Goal: Task Accomplishment & Management: Use online tool/utility

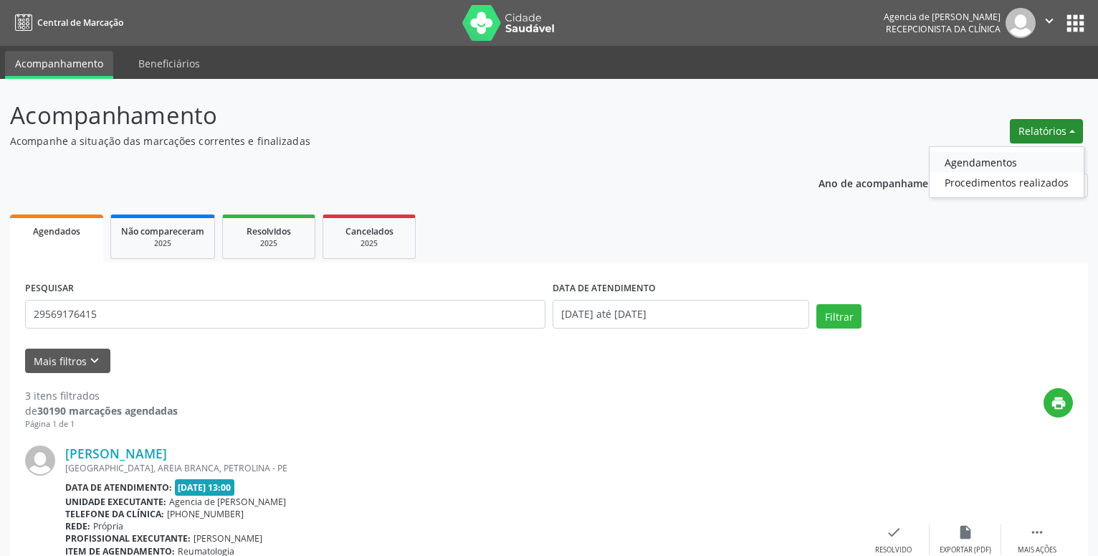
click at [1002, 166] on link "Agendamentos" at bounding box center [1007, 162] width 154 height 20
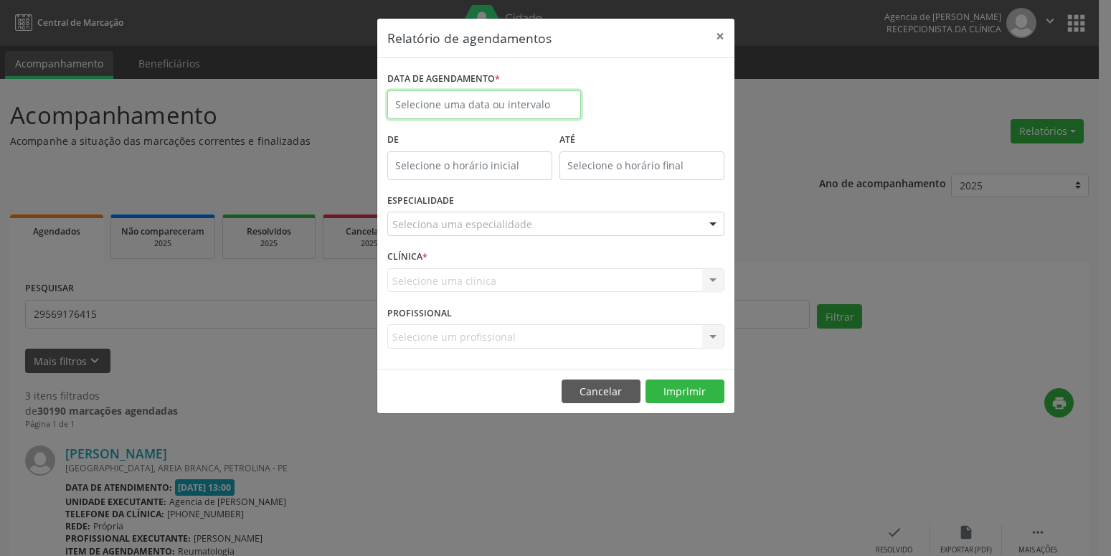
click at [466, 115] on input "text" at bounding box center [484, 104] width 194 height 29
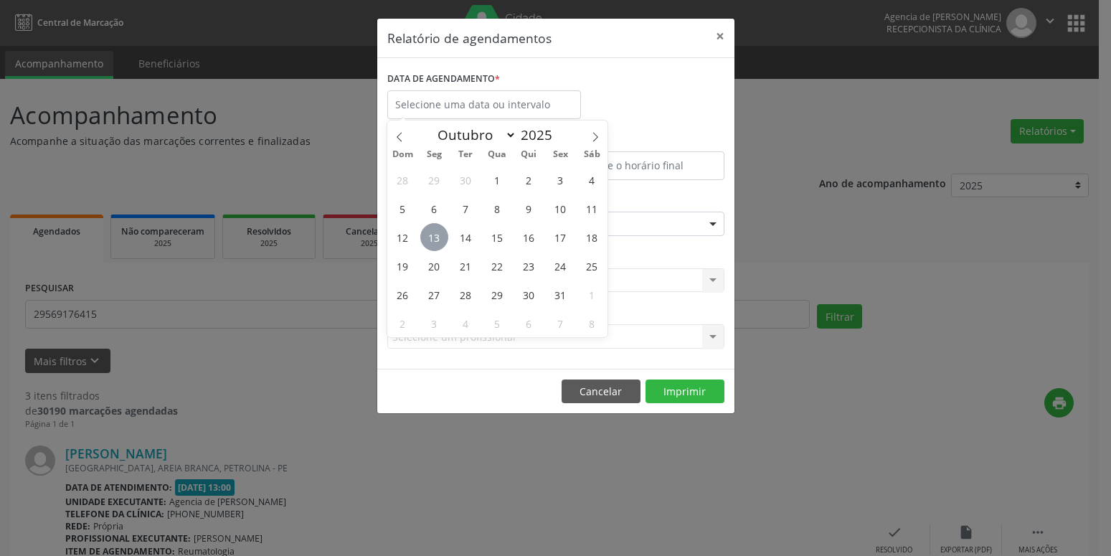
click at [429, 242] on span "13" at bounding box center [434, 237] width 28 height 28
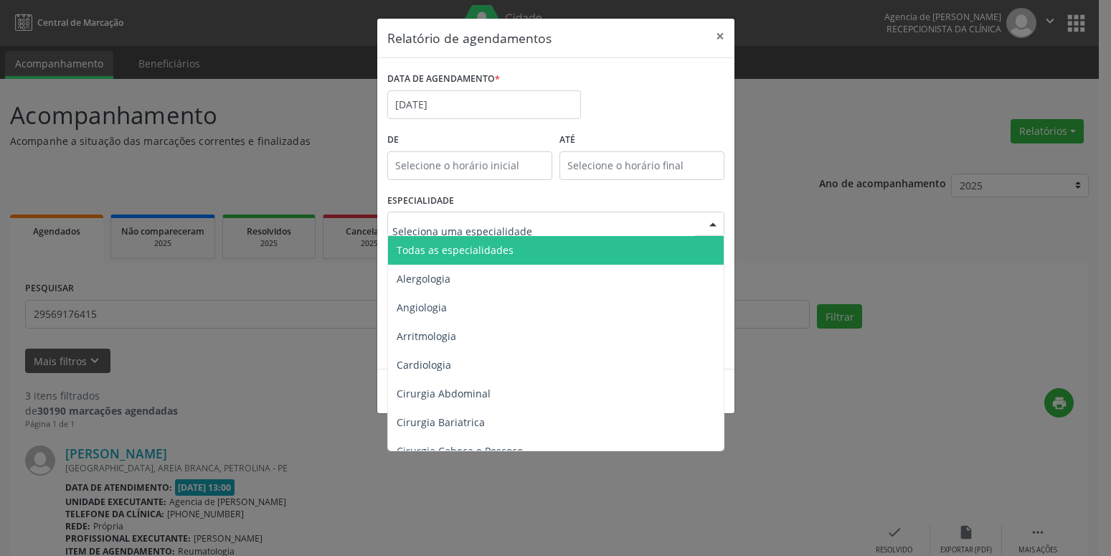
click at [450, 247] on span "Todas as especialidades" at bounding box center [454, 250] width 117 height 14
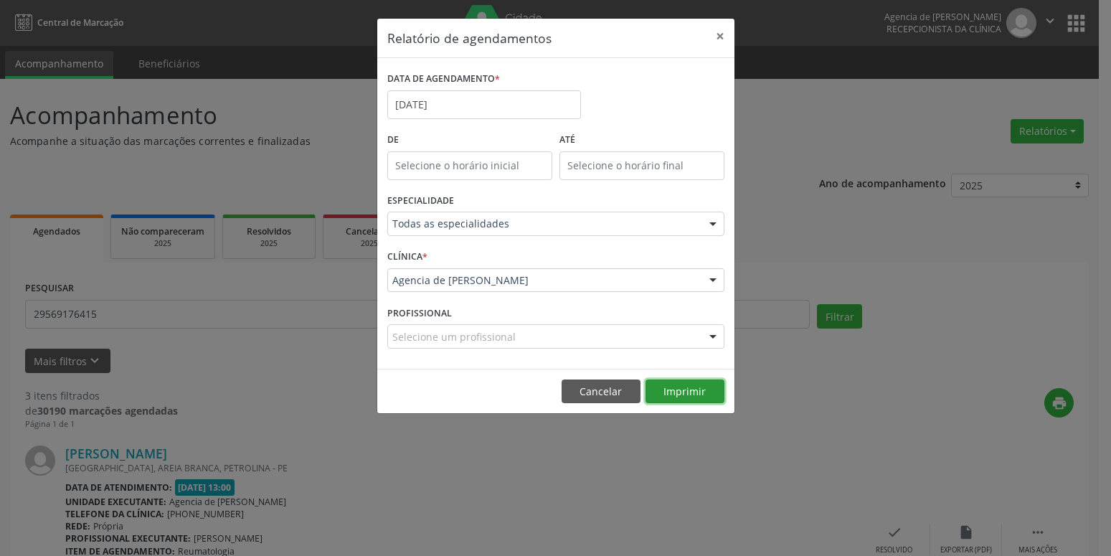
click at [700, 399] on button "Imprimir" at bounding box center [684, 391] width 79 height 24
click at [433, 111] on input "[DATE]" at bounding box center [484, 104] width 194 height 29
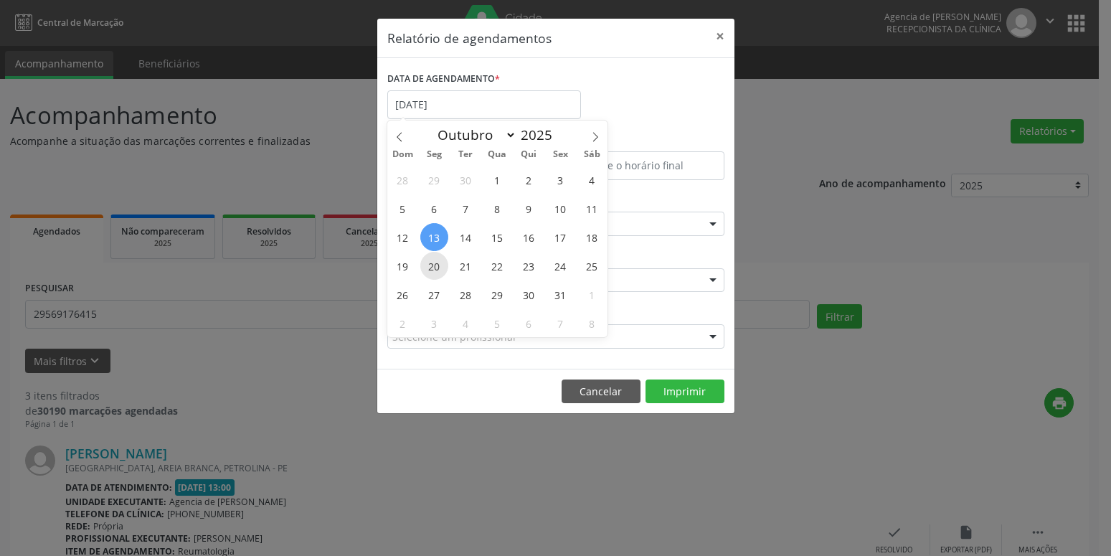
click at [438, 267] on span "20" at bounding box center [434, 266] width 28 height 28
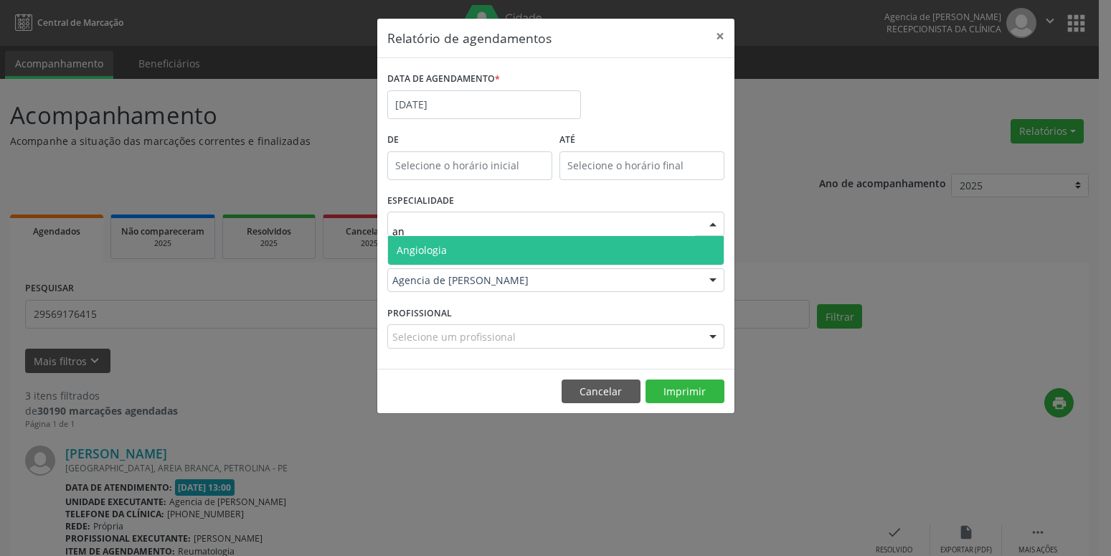
type input "ang"
click at [460, 244] on span "Angiologia" at bounding box center [556, 250] width 336 height 29
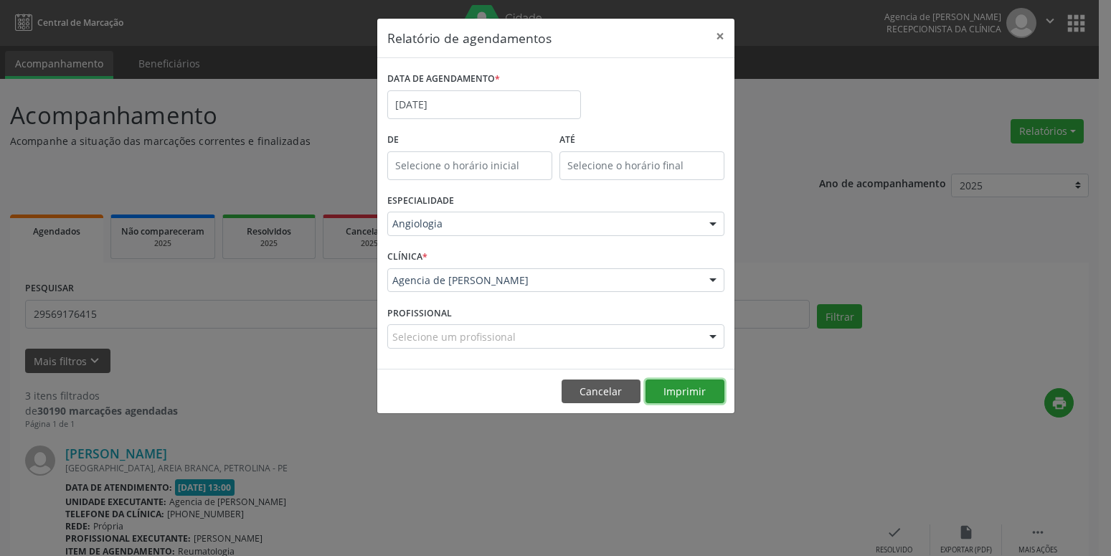
click at [688, 394] on button "Imprimir" at bounding box center [684, 391] width 79 height 24
click at [728, 37] on button "×" at bounding box center [719, 36] width 29 height 35
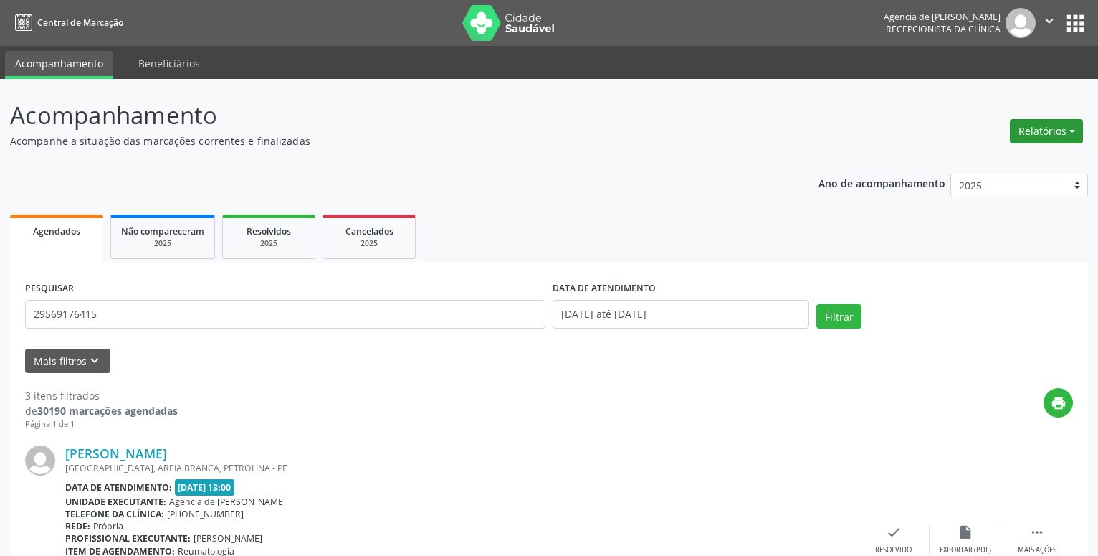
click at [1074, 129] on button "Relatórios" at bounding box center [1046, 131] width 73 height 24
click at [1017, 167] on link "Agendamentos" at bounding box center [1007, 162] width 154 height 20
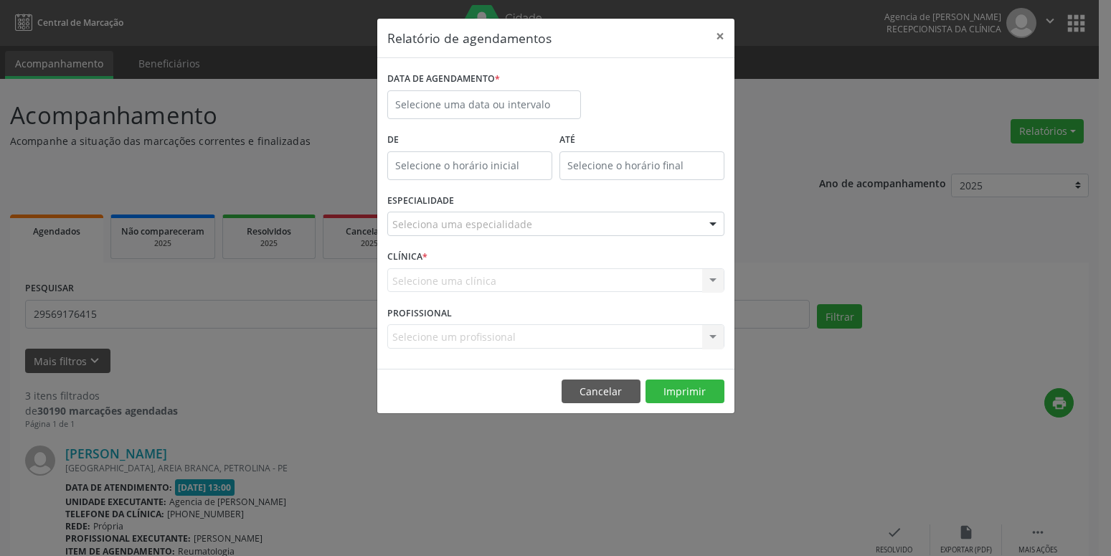
click at [485, 121] on div "DATA DE AGENDAMENTO *" at bounding box center [484, 98] width 201 height 61
click at [485, 113] on input "text" at bounding box center [484, 104] width 194 height 29
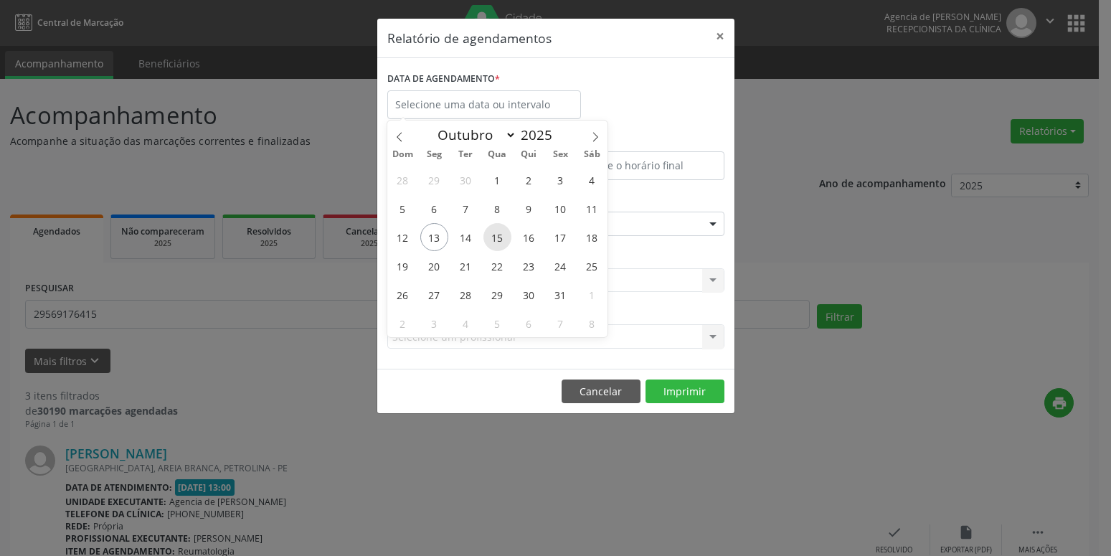
click at [497, 237] on span "15" at bounding box center [497, 237] width 28 height 28
type input "[DATE]"
click at [497, 237] on span "15" at bounding box center [497, 237] width 28 height 28
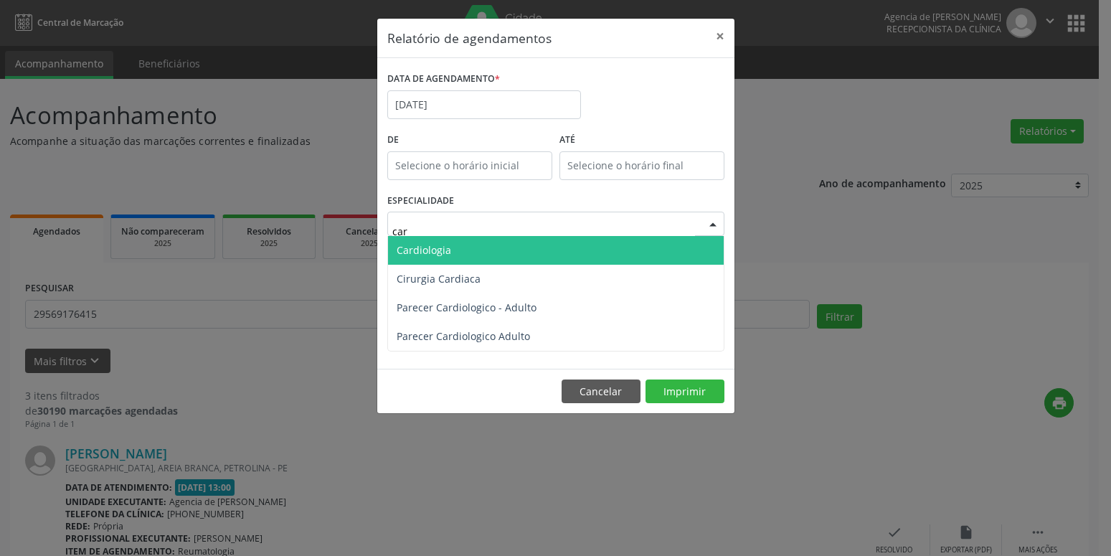
type input "card"
click at [504, 258] on span "Cardiologia" at bounding box center [556, 250] width 336 height 29
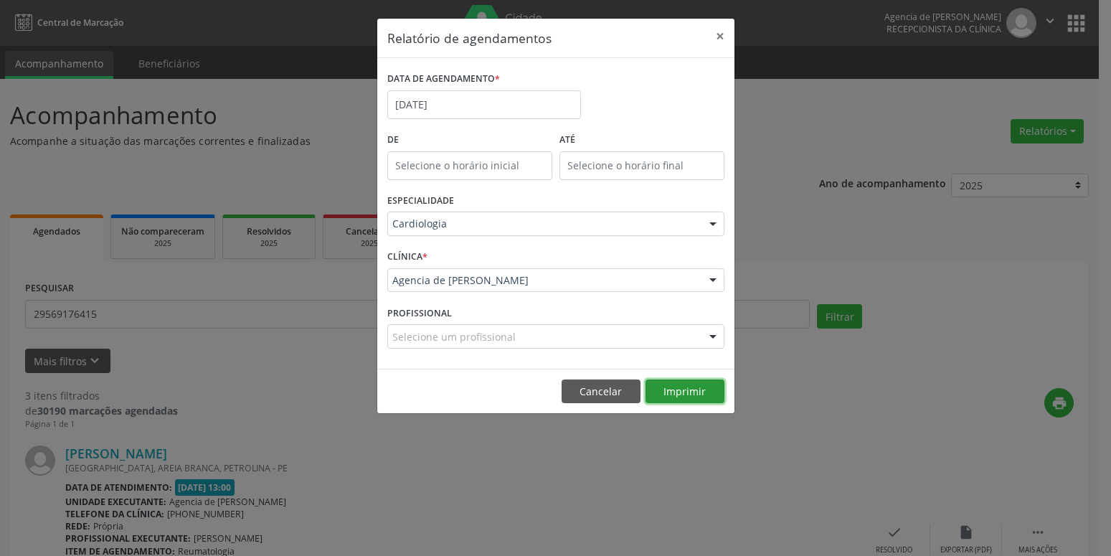
click at [690, 391] on button "Imprimir" at bounding box center [684, 391] width 79 height 24
click at [475, 94] on input "[DATE]" at bounding box center [484, 104] width 194 height 29
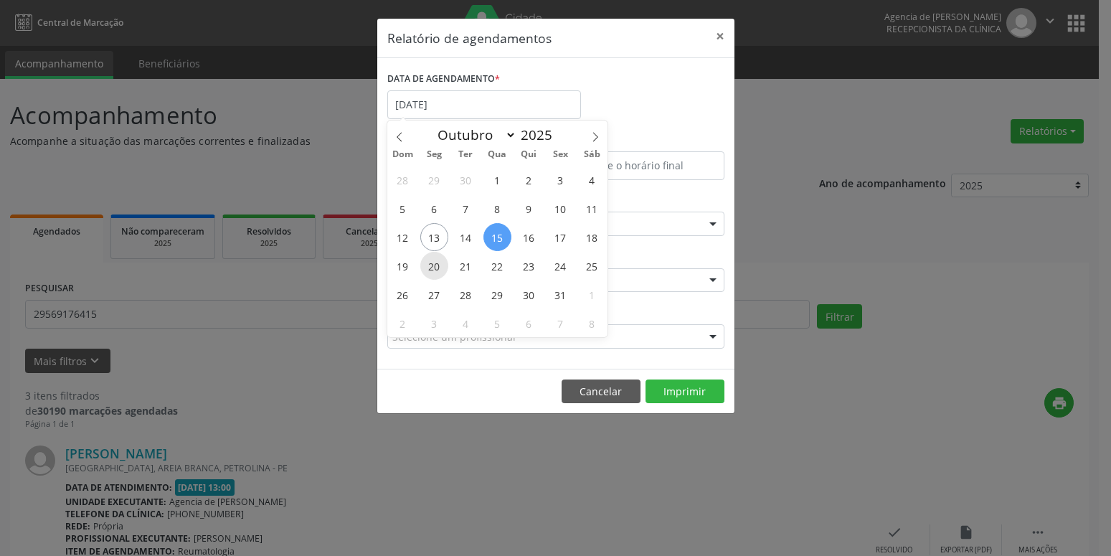
click at [439, 272] on span "20" at bounding box center [434, 266] width 28 height 28
type input "[DATE]"
click at [439, 272] on span "20" at bounding box center [434, 266] width 28 height 28
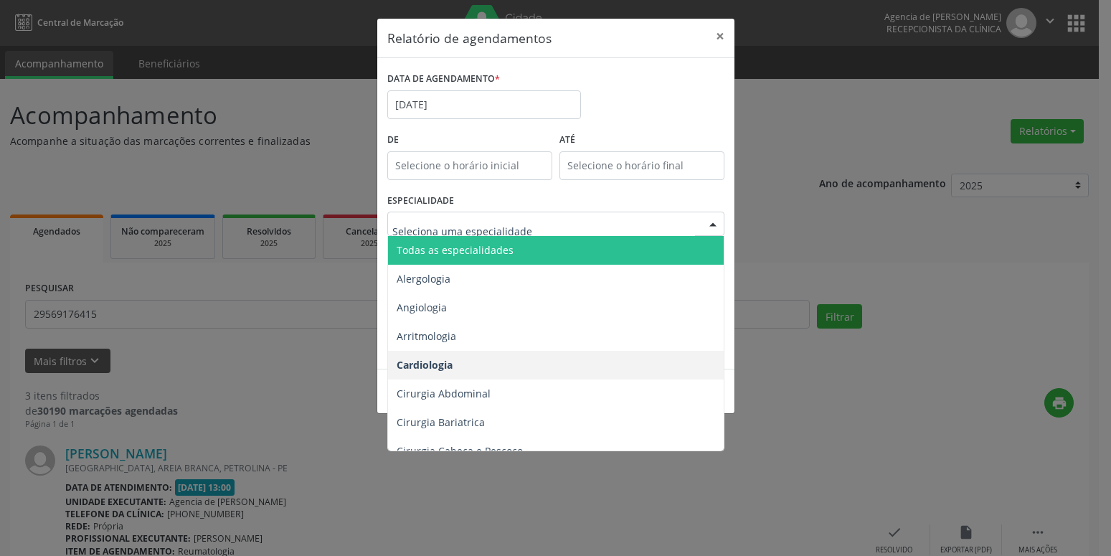
click at [581, 225] on input "text" at bounding box center [543, 231] width 303 height 29
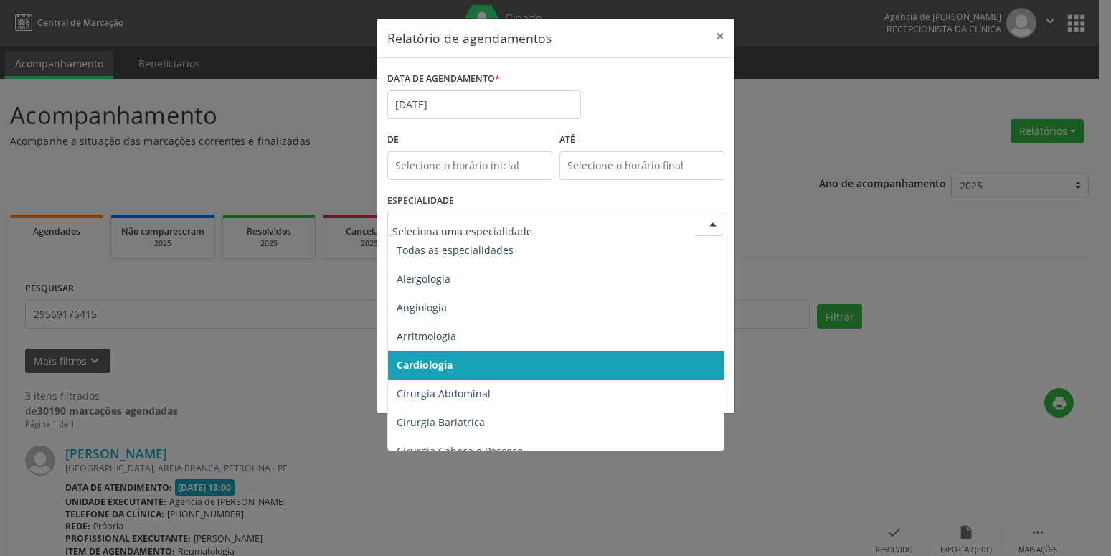
click at [448, 360] on span "Cardiologia" at bounding box center [424, 365] width 56 height 14
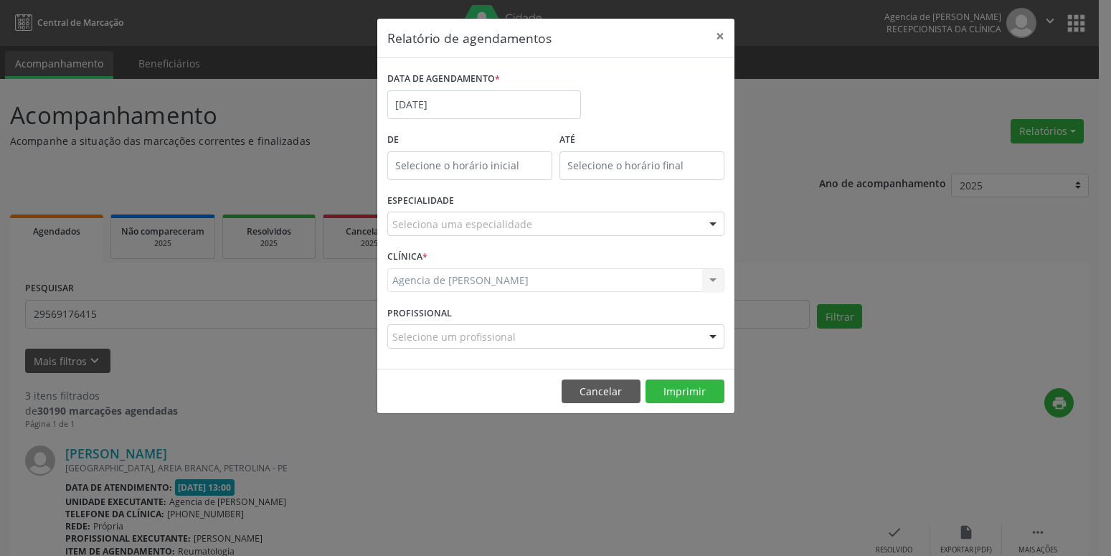
click at [540, 213] on div "Seleciona uma especialidade" at bounding box center [555, 223] width 337 height 24
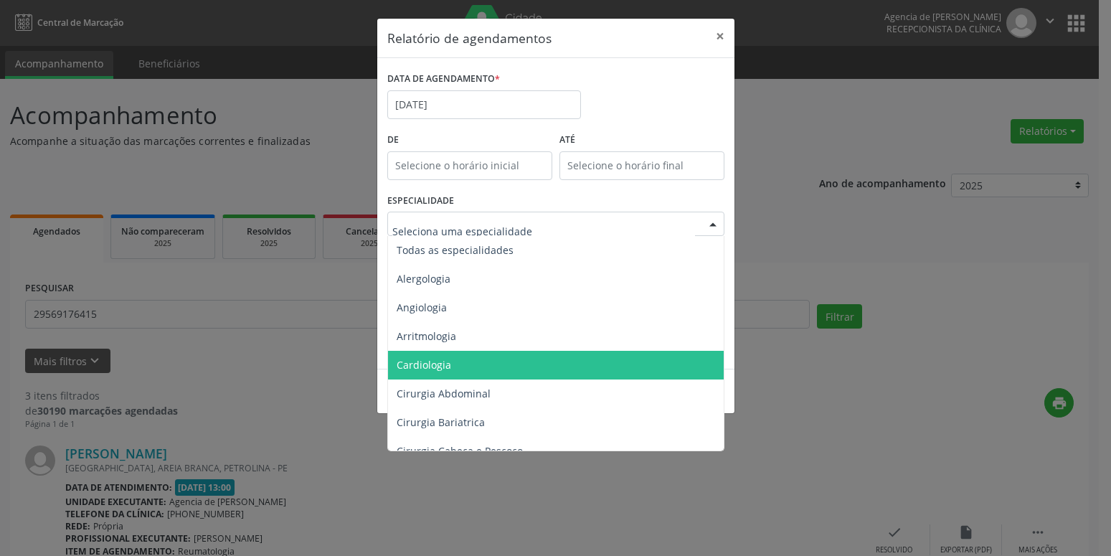
click at [449, 368] on span "Cardiologia" at bounding box center [423, 365] width 54 height 14
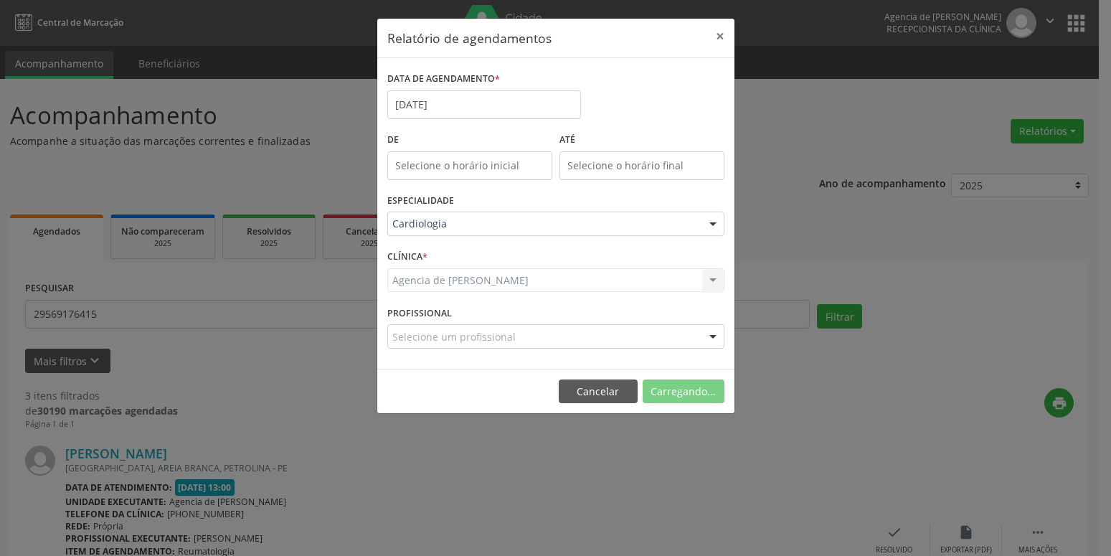
click at [672, 85] on div "DATA DE AGENDAMENTO * [DATE]" at bounding box center [556, 98] width 344 height 61
click at [680, 390] on button "Imprimir" at bounding box center [684, 391] width 79 height 24
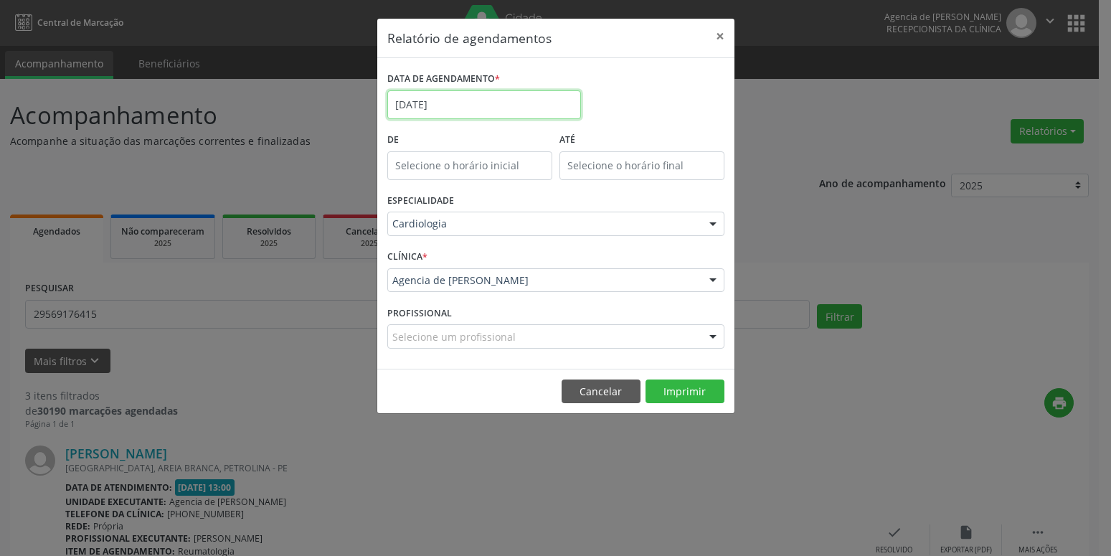
click at [541, 110] on input "[DATE]" at bounding box center [484, 104] width 194 height 29
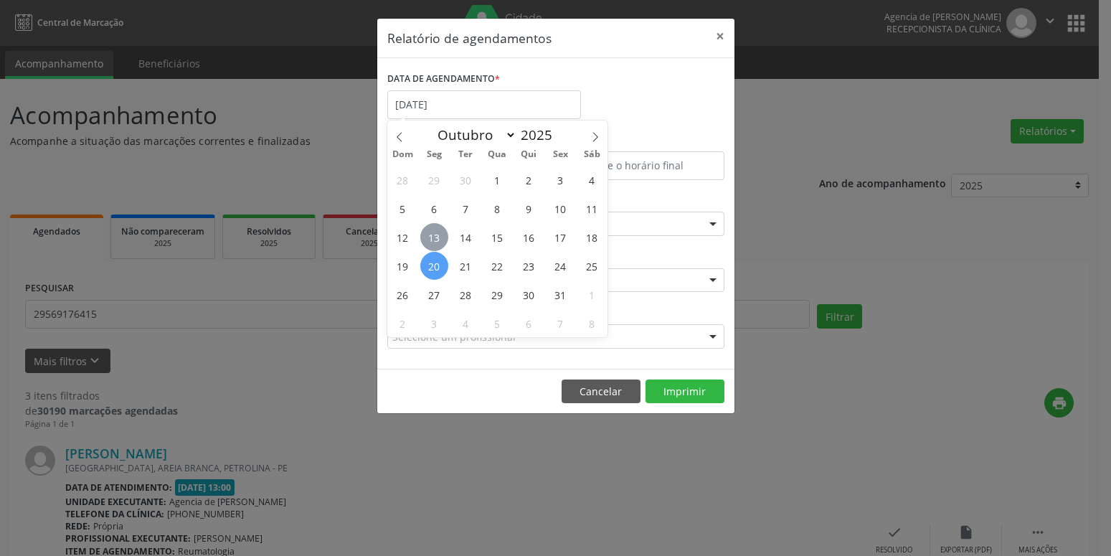
click at [444, 244] on span "13" at bounding box center [434, 237] width 28 height 28
type input "[DATE]"
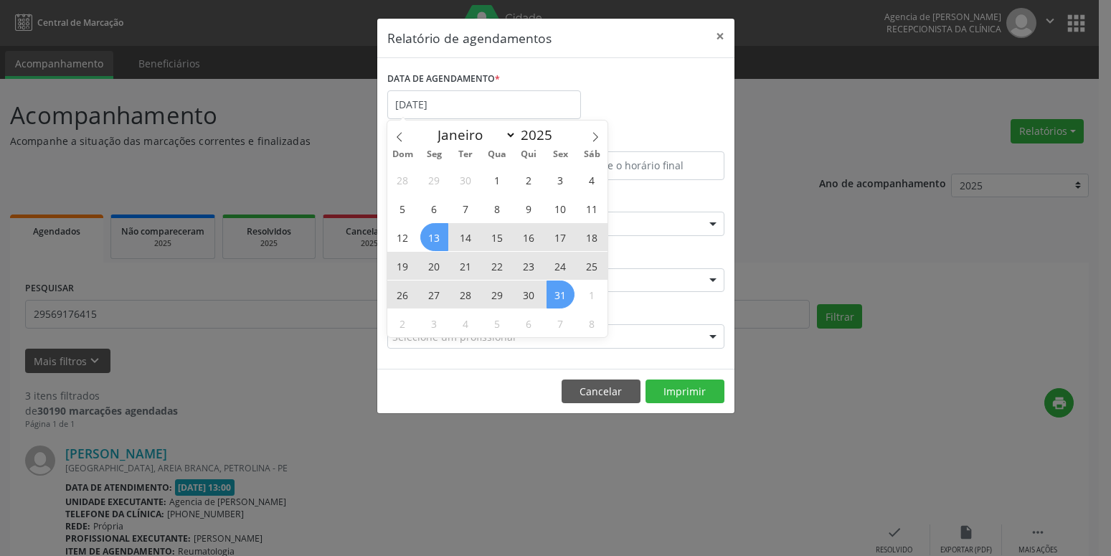
click at [558, 299] on span "31" at bounding box center [560, 294] width 28 height 28
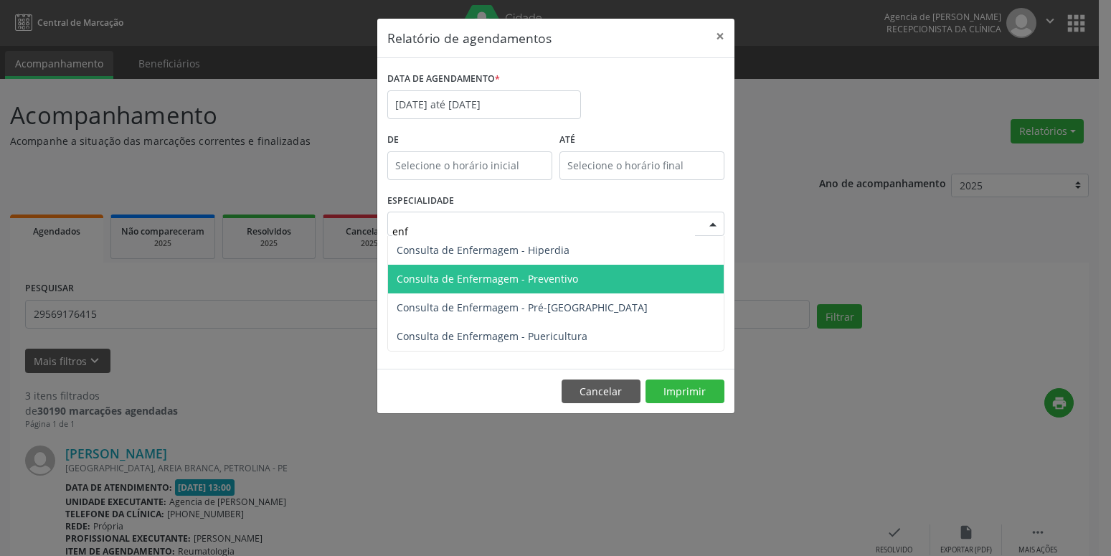
click at [561, 267] on span "Consulta de Enfermagem - Preventivo" at bounding box center [556, 279] width 336 height 29
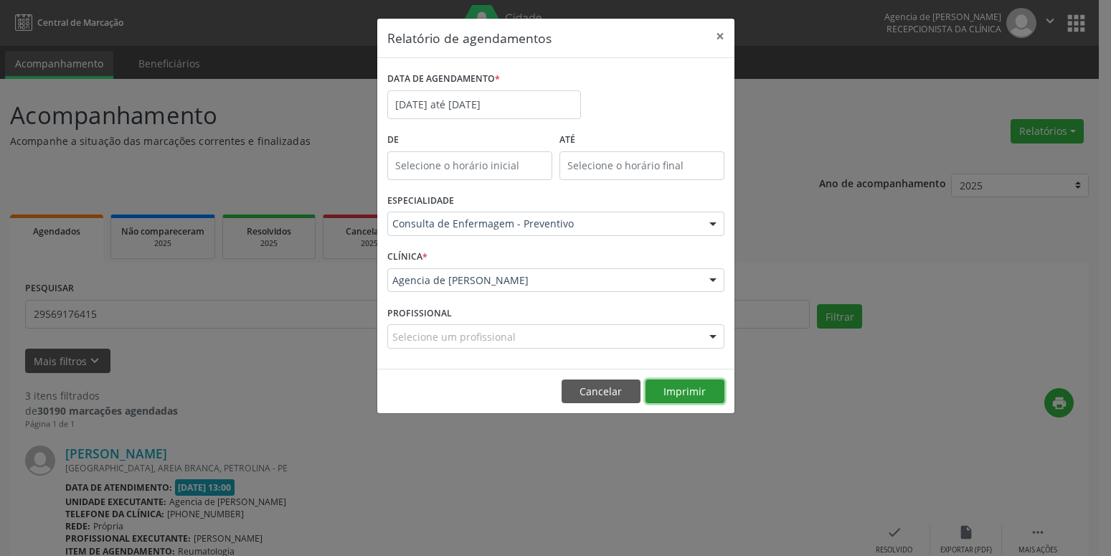
click at [664, 388] on button "Imprimir" at bounding box center [684, 391] width 79 height 24
click at [589, 231] on input "pre n" at bounding box center [543, 231] width 303 height 29
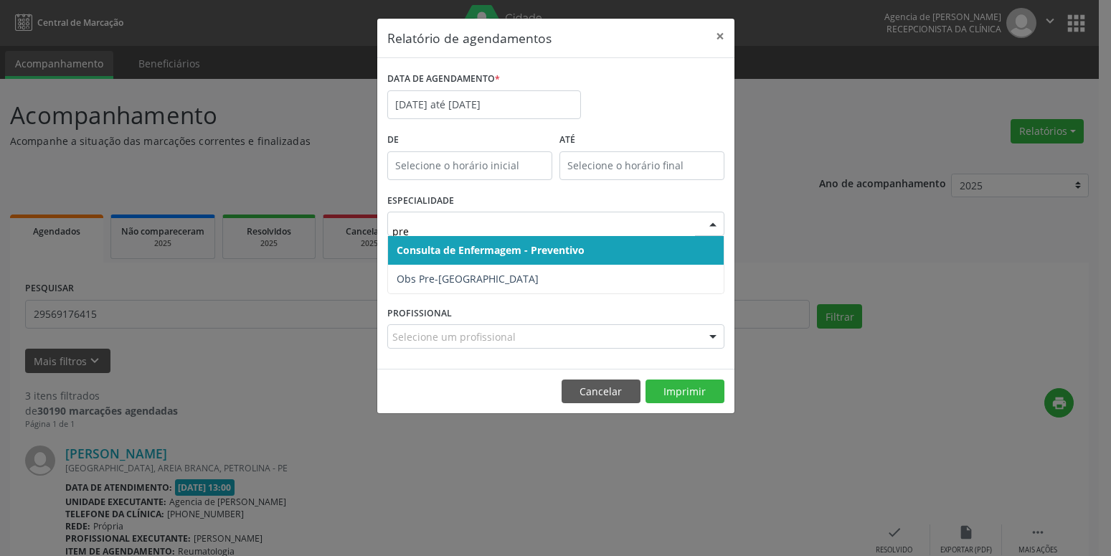
click at [608, 230] on input "pre" at bounding box center [543, 231] width 303 height 29
type input "b"
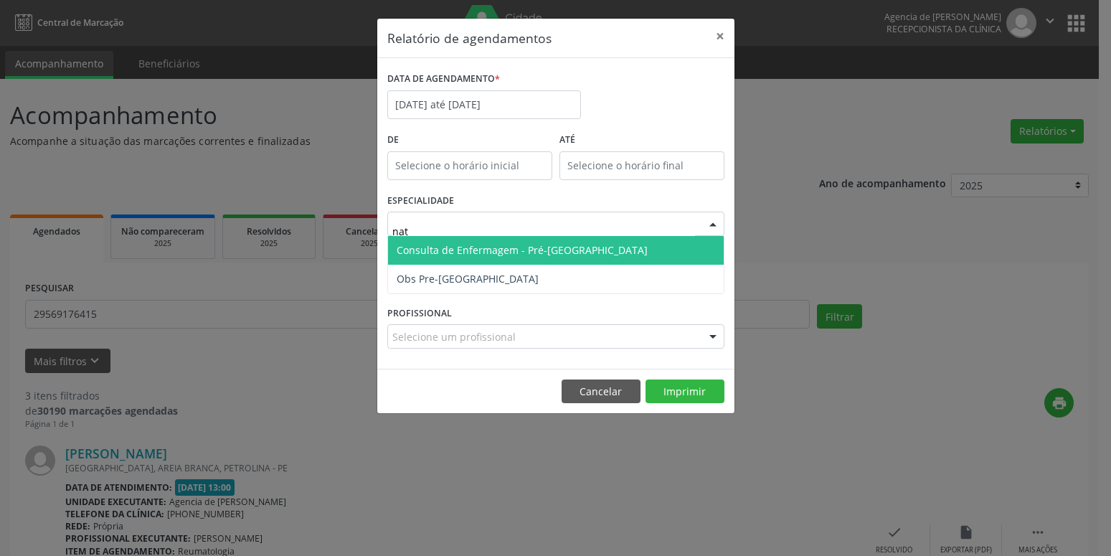
type input "nata"
click at [590, 251] on span "Consulta de Enfermagem - Pré-[GEOGRAPHIC_DATA]" at bounding box center [556, 250] width 336 height 29
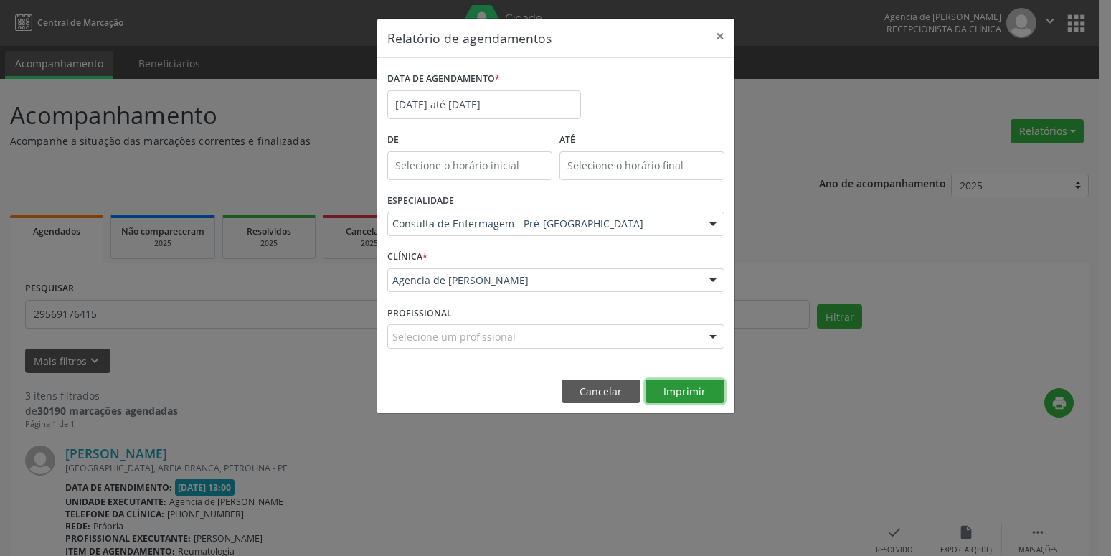
click at [683, 388] on button "Imprimir" at bounding box center [684, 391] width 79 height 24
click at [533, 107] on input "[DATE] até [DATE]" at bounding box center [484, 104] width 194 height 29
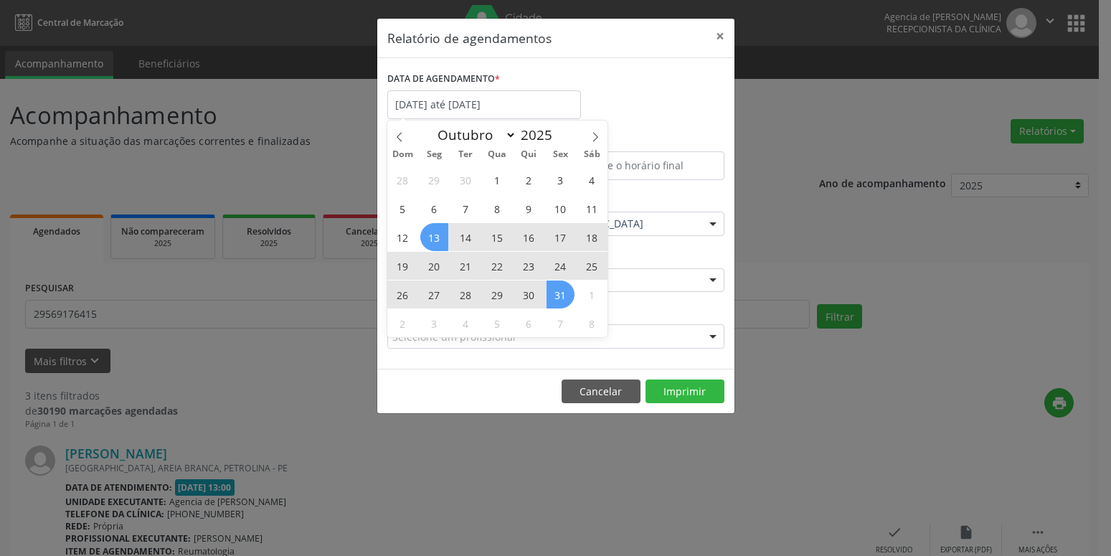
click at [441, 241] on span "13" at bounding box center [434, 237] width 28 height 28
type input "[DATE]"
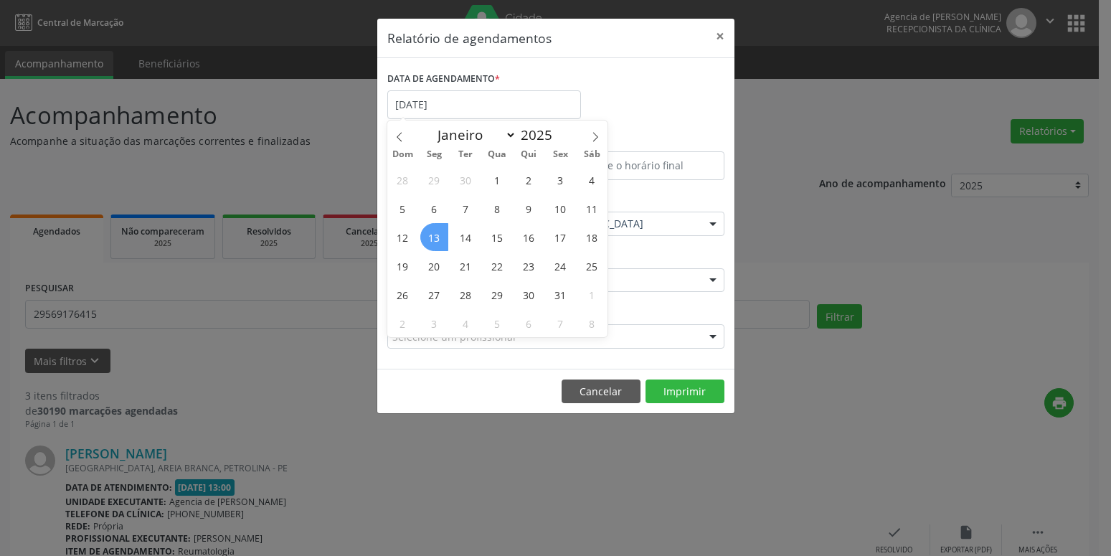
click at [441, 241] on span "13" at bounding box center [434, 237] width 28 height 28
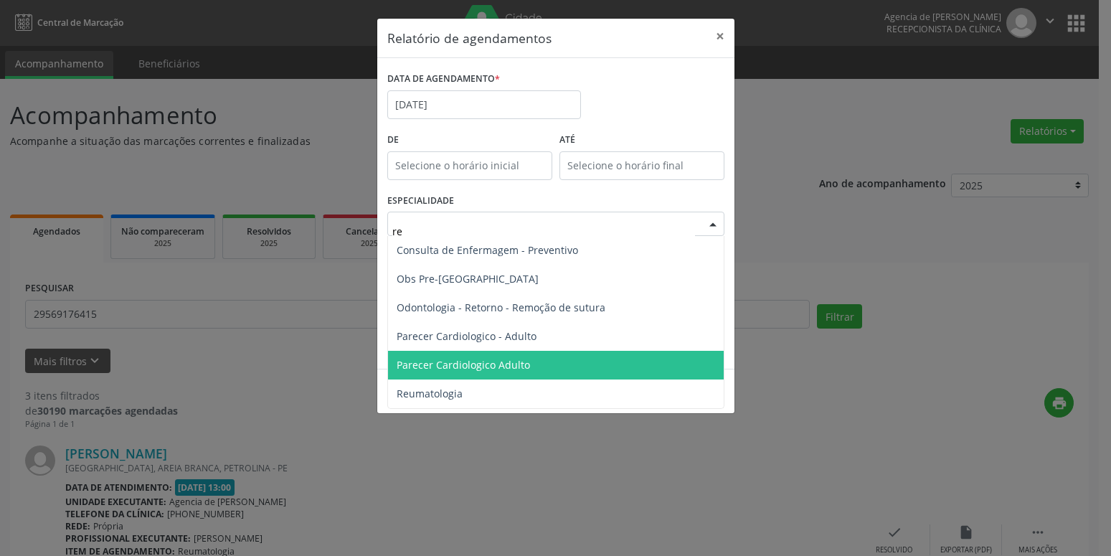
type input "reu"
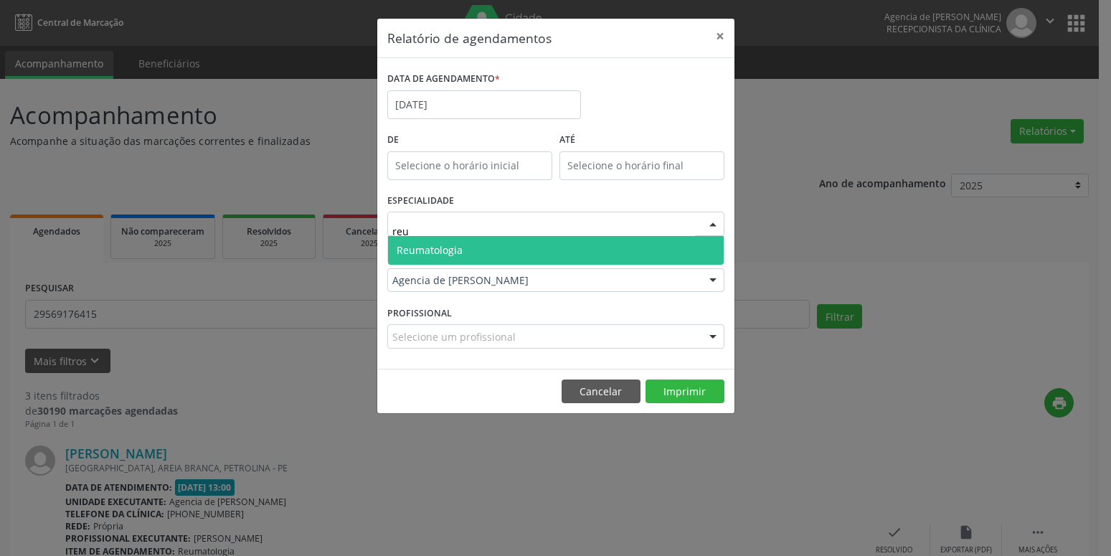
click at [519, 250] on span "Reumatologia" at bounding box center [556, 250] width 336 height 29
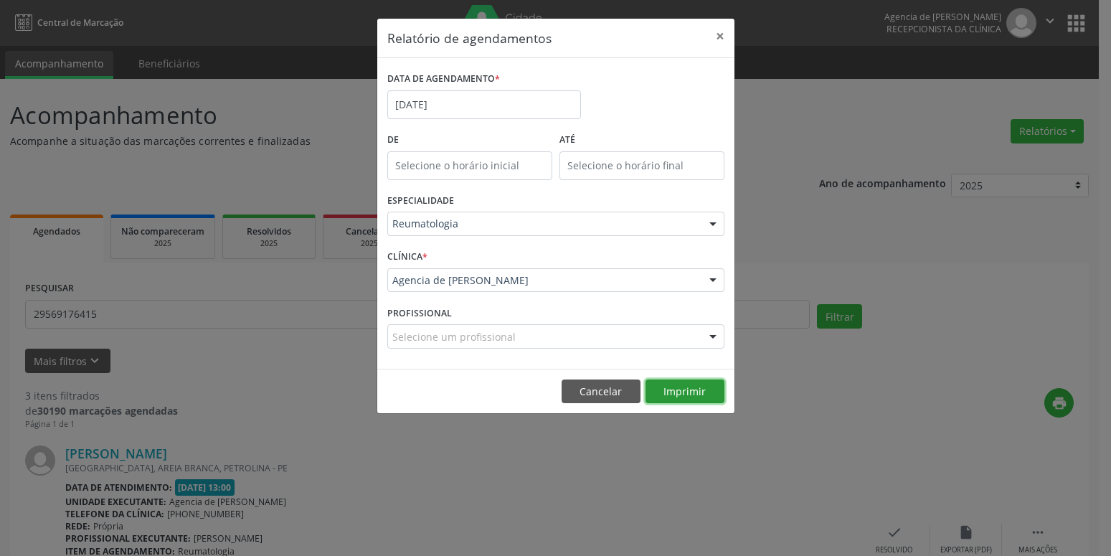
click at [692, 394] on button "Imprimir" at bounding box center [684, 391] width 79 height 24
click at [418, 107] on input "[DATE]" at bounding box center [484, 104] width 194 height 29
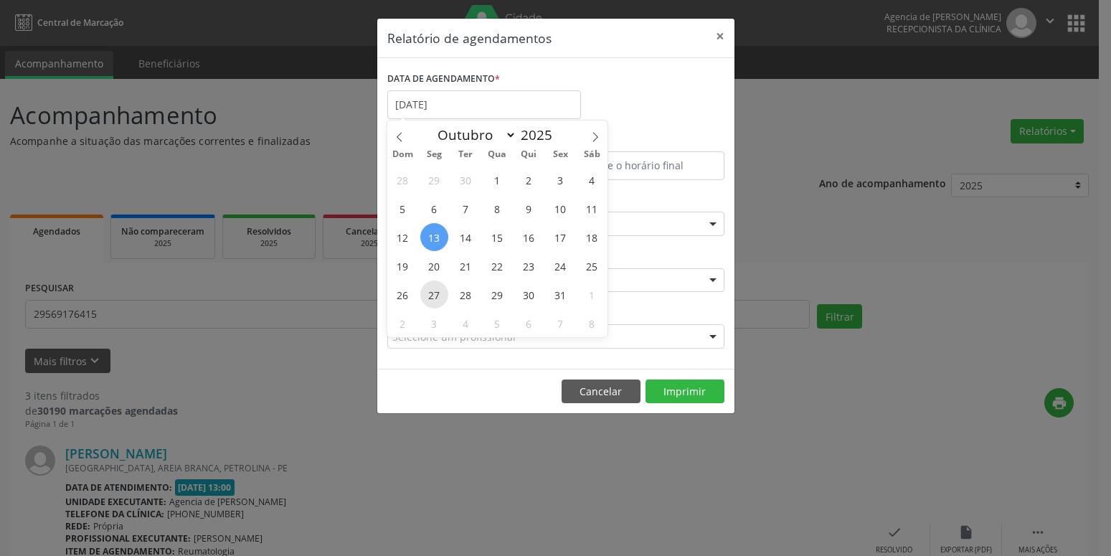
click at [432, 297] on span "27" at bounding box center [434, 294] width 28 height 28
type input "[DATE]"
click at [432, 297] on span "27" at bounding box center [434, 294] width 28 height 28
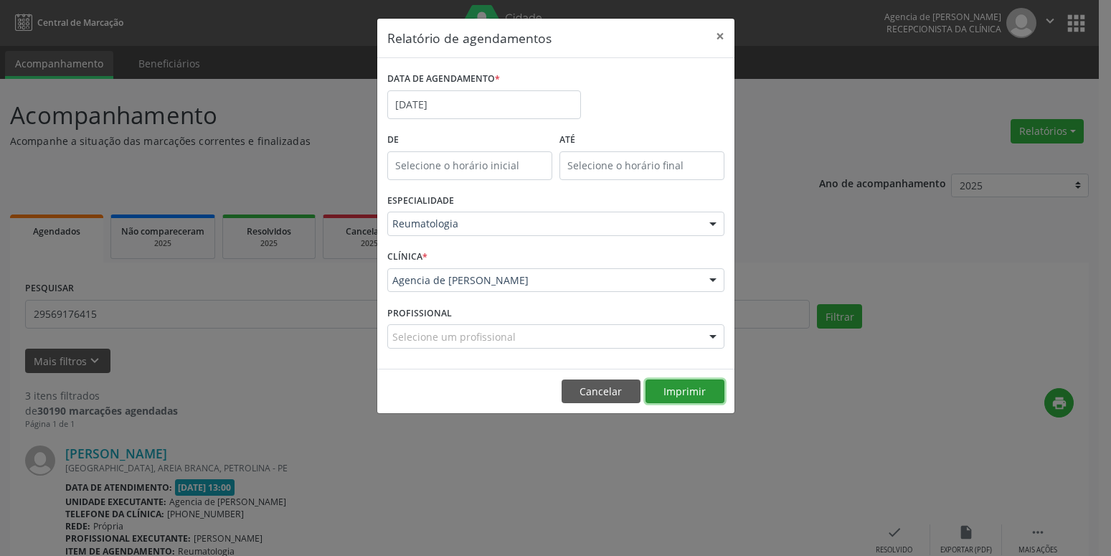
click at [710, 400] on button "Imprimir" at bounding box center [684, 391] width 79 height 24
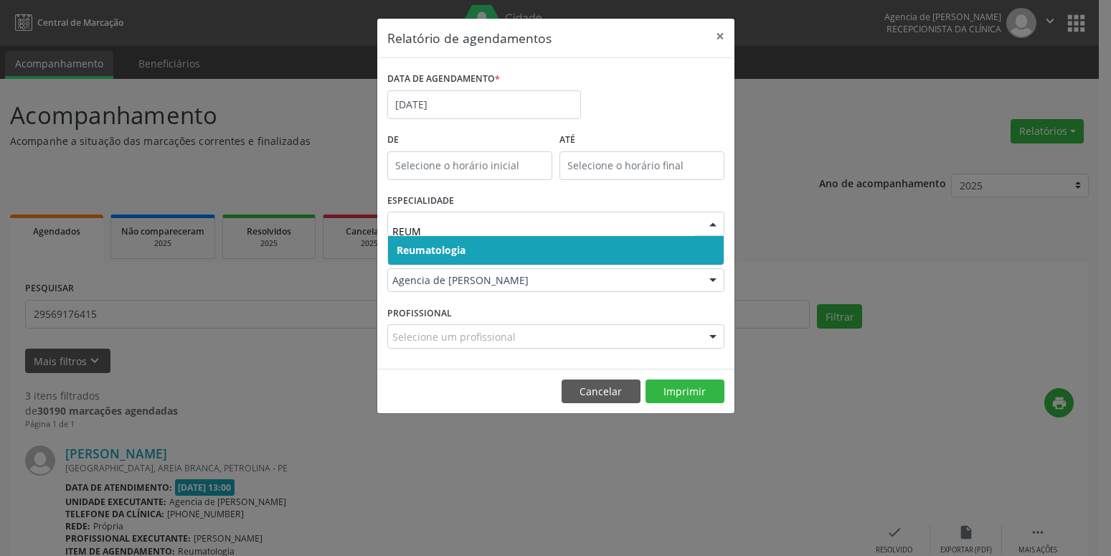
click at [457, 242] on span "Reumatologia" at bounding box center [556, 250] width 336 height 29
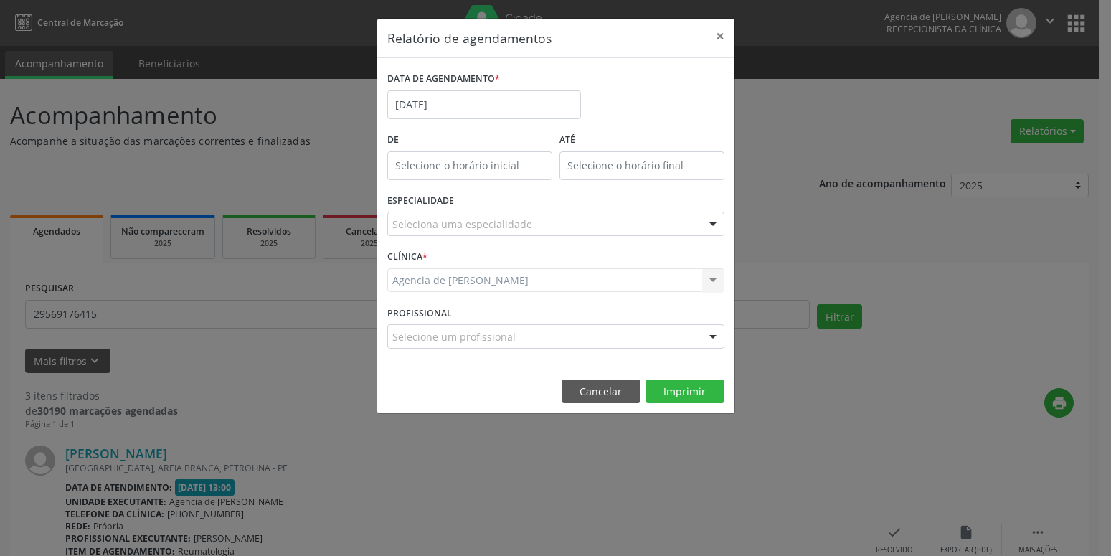
click at [557, 227] on div "Seleciona uma especialidade" at bounding box center [555, 223] width 337 height 24
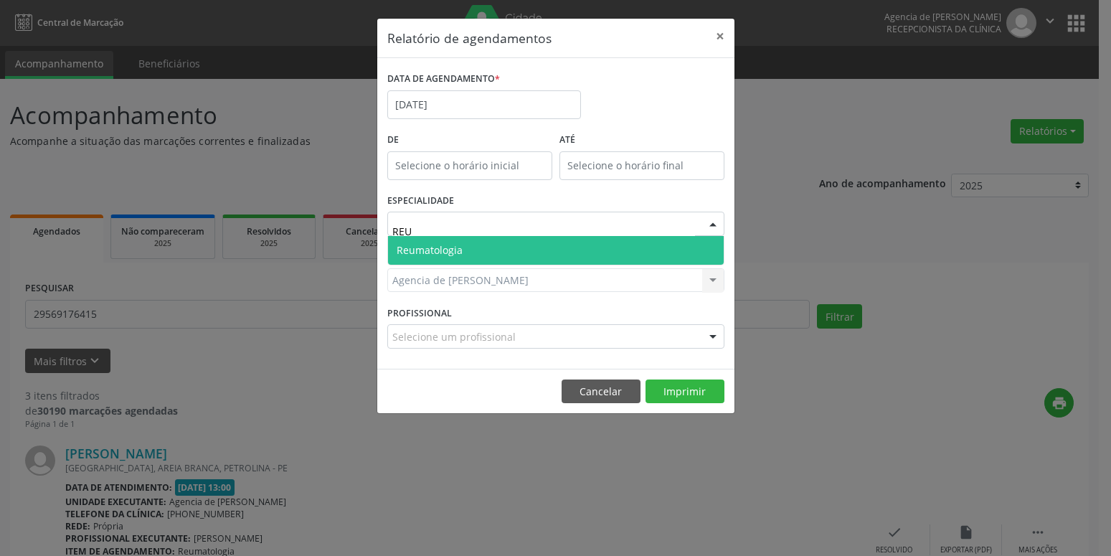
type input "REUM"
click at [450, 250] on span "Reumatologia" at bounding box center [429, 250] width 66 height 14
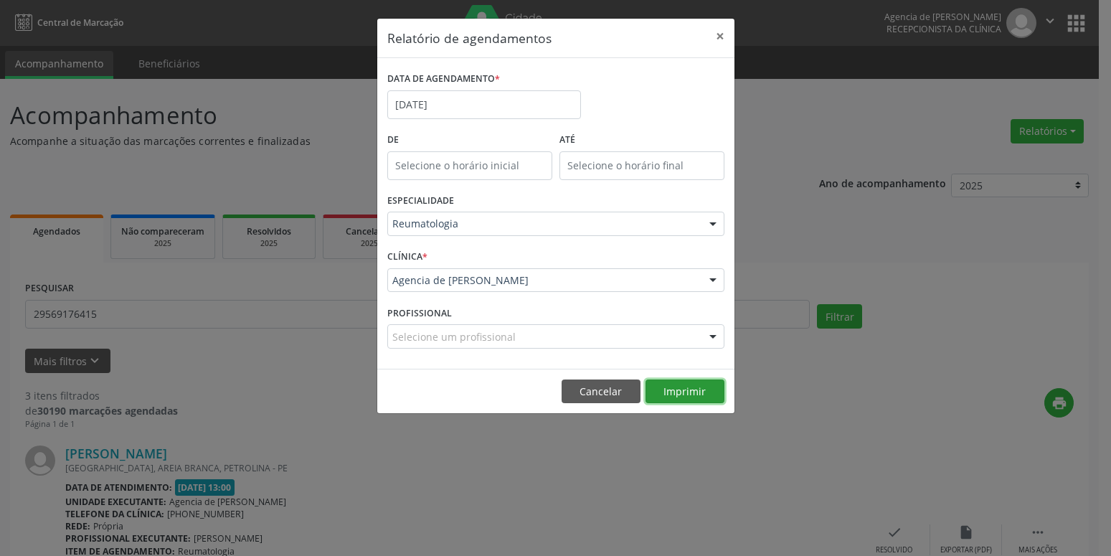
click at [707, 399] on button "Imprimir" at bounding box center [684, 391] width 79 height 24
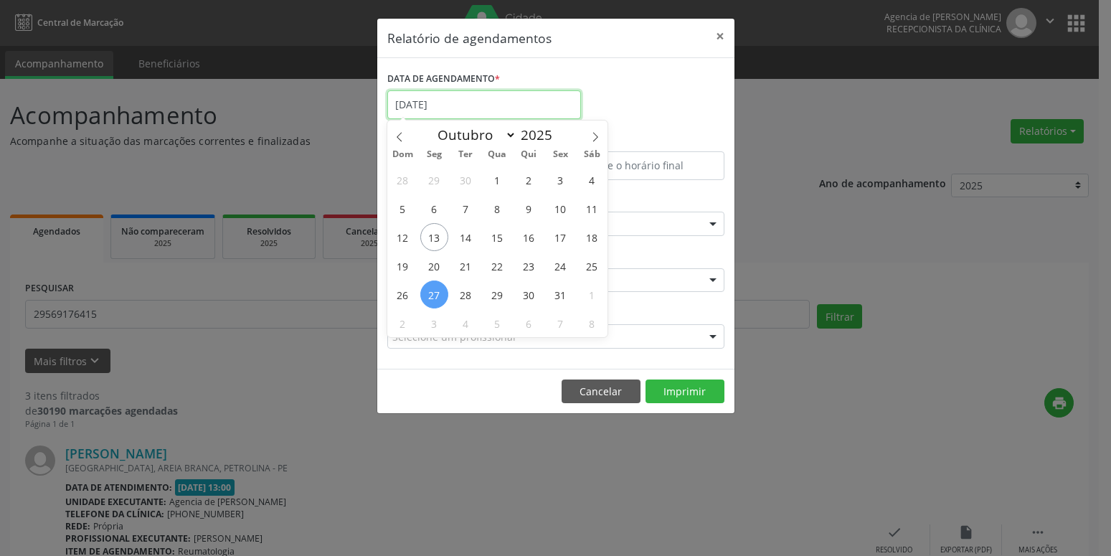
click at [452, 92] on input "[DATE]" at bounding box center [484, 104] width 194 height 29
click at [429, 267] on span "20" at bounding box center [434, 266] width 28 height 28
type input "[DATE]"
click at [429, 267] on span "20" at bounding box center [434, 266] width 28 height 28
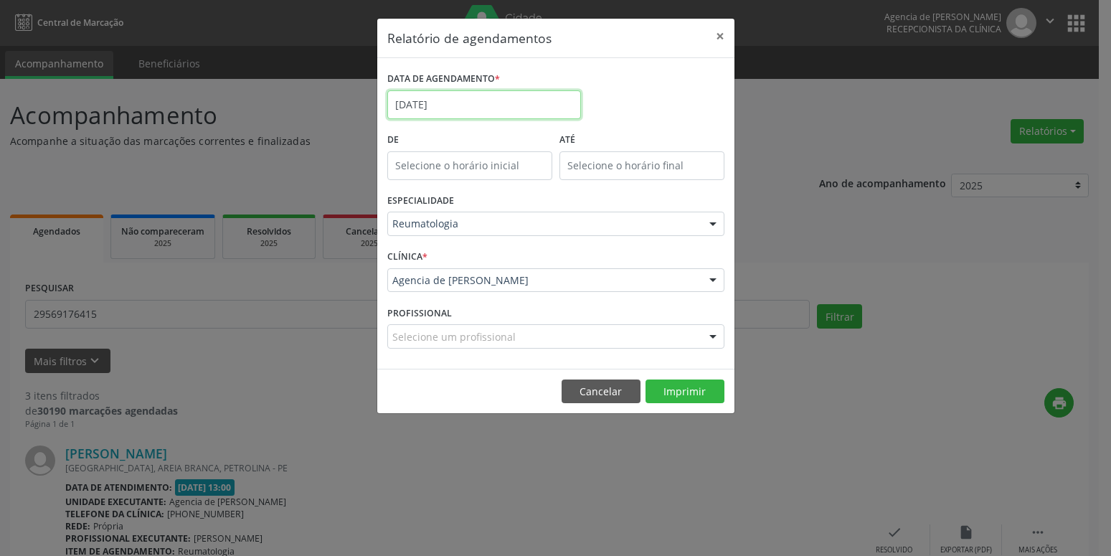
click at [580, 95] on input "[DATE]" at bounding box center [484, 104] width 194 height 29
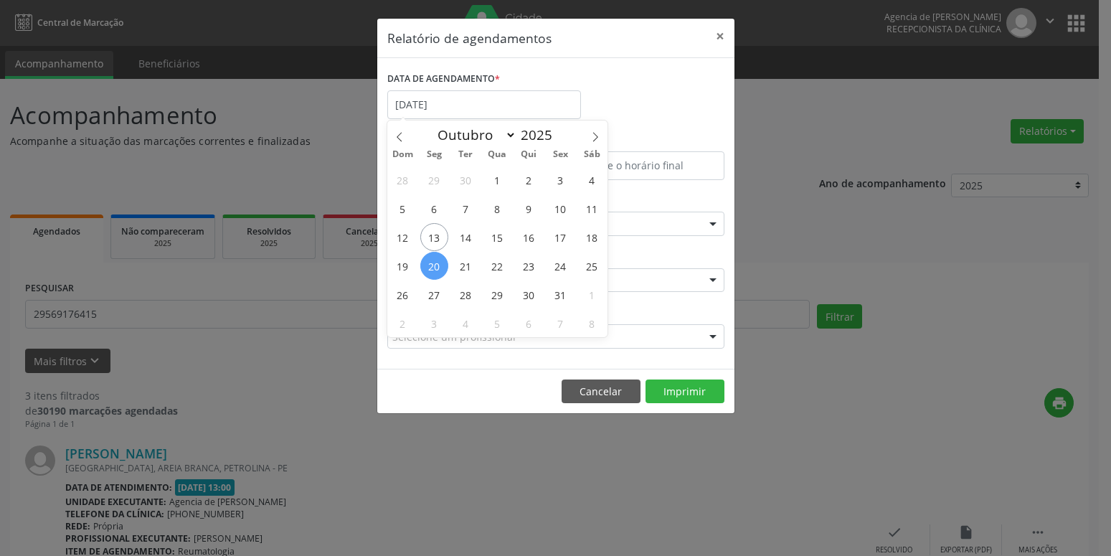
drag, startPoint x: 662, startPoint y: 131, endPoint x: 642, endPoint y: 176, distance: 49.4
click at [660, 133] on label "ATÉ" at bounding box center [641, 140] width 165 height 22
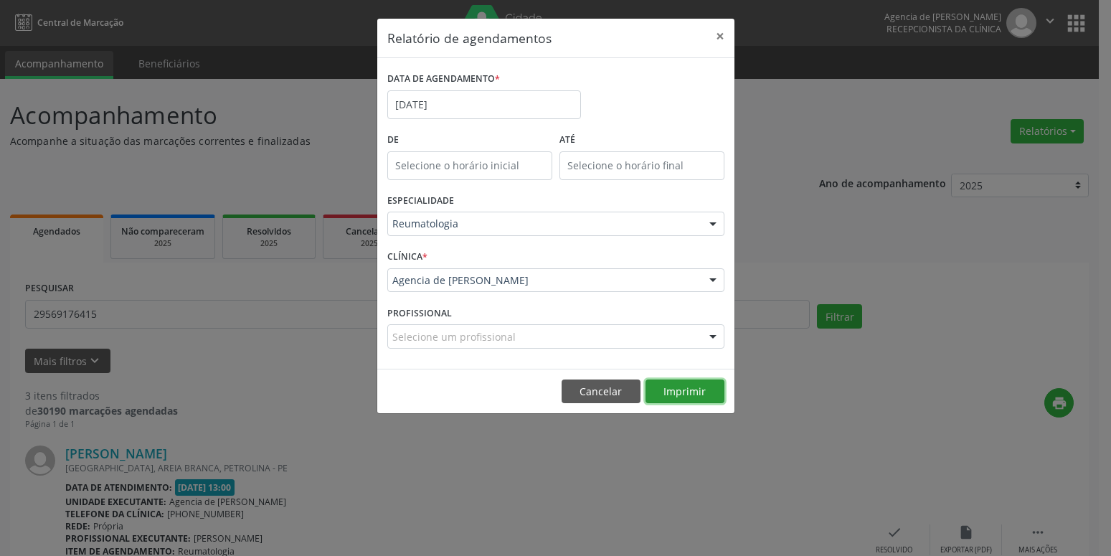
click at [680, 394] on button "Imprimir" at bounding box center [684, 391] width 79 height 24
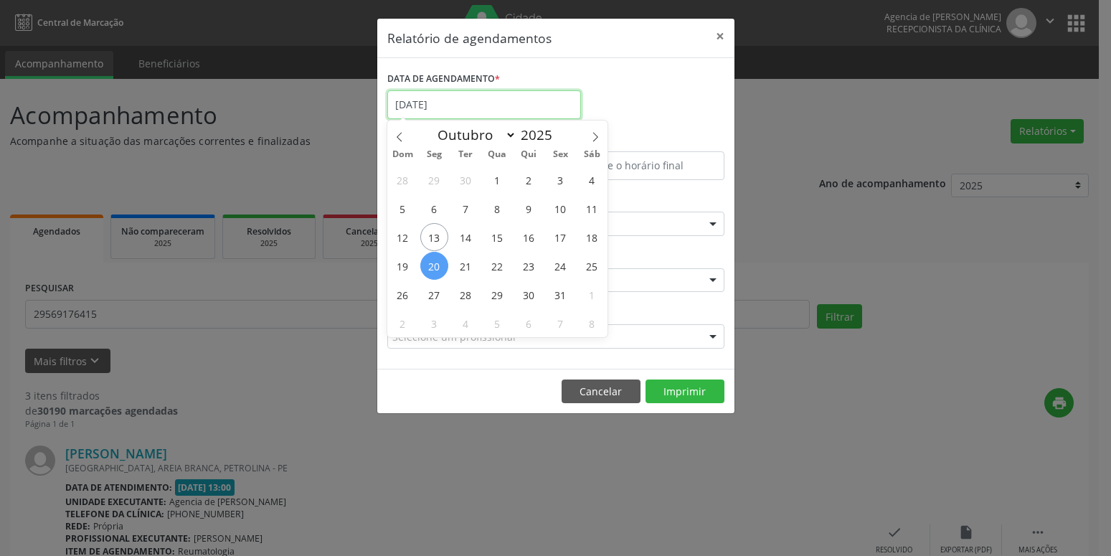
click at [417, 97] on input "[DATE]" at bounding box center [484, 104] width 194 height 29
click at [432, 270] on span "20" at bounding box center [434, 266] width 28 height 28
type input "[DATE]"
click at [493, 262] on span "22" at bounding box center [497, 266] width 28 height 28
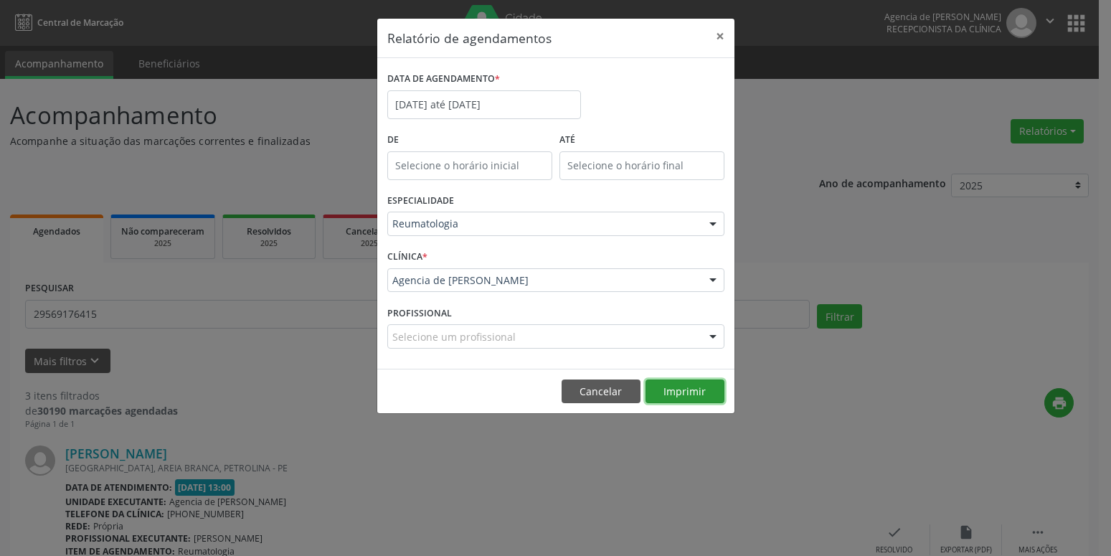
click at [705, 396] on button "Imprimir" at bounding box center [684, 391] width 79 height 24
click at [725, 37] on button "×" at bounding box center [719, 36] width 29 height 35
